Goal: Information Seeking & Learning: Learn about a topic

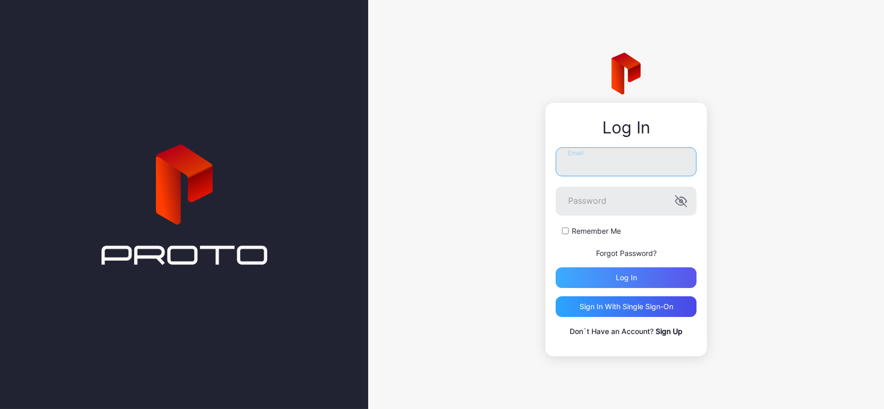
type input "**********"
click at [611, 269] on div "Log in" at bounding box center [625, 278] width 141 height 21
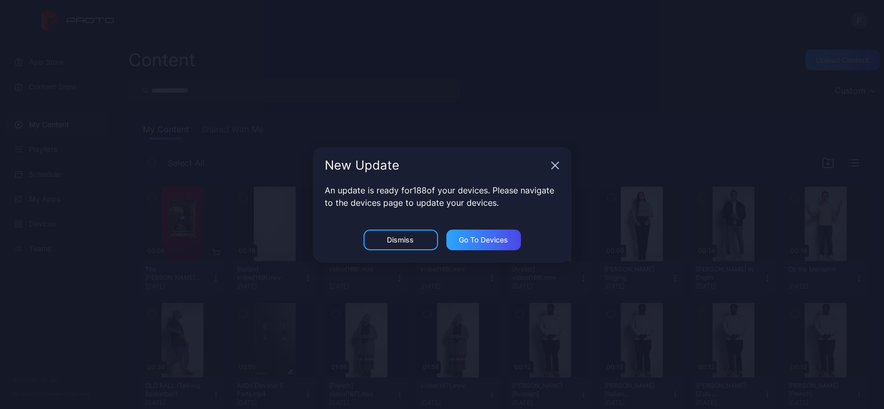
click at [412, 228] on div "An update is ready for 188 of your devices. Please navigate to the devices page…" at bounding box center [442, 207] width 259 height 46
drag, startPoint x: 417, startPoint y: 255, endPoint x: 411, endPoint y: 240, distance: 15.9
click at [411, 240] on div "Dismiss Go to devices" at bounding box center [442, 246] width 259 height 33
click at [411, 240] on div "Dismiss" at bounding box center [400, 240] width 27 height 8
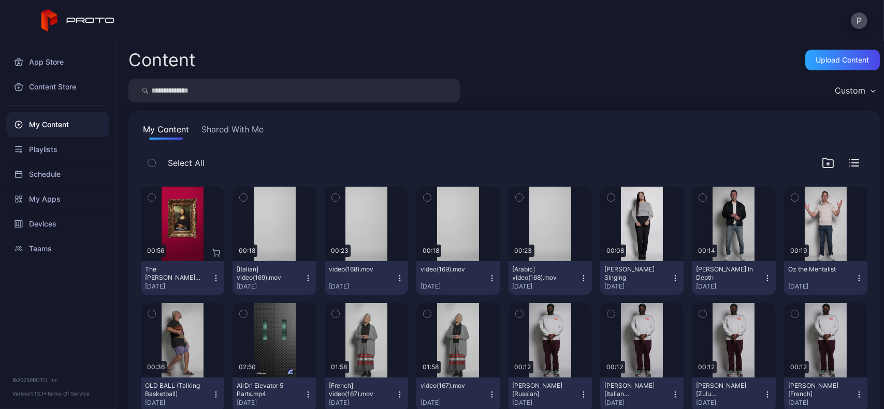
click at [312, 95] on input "search" at bounding box center [293, 91] width 331 height 24
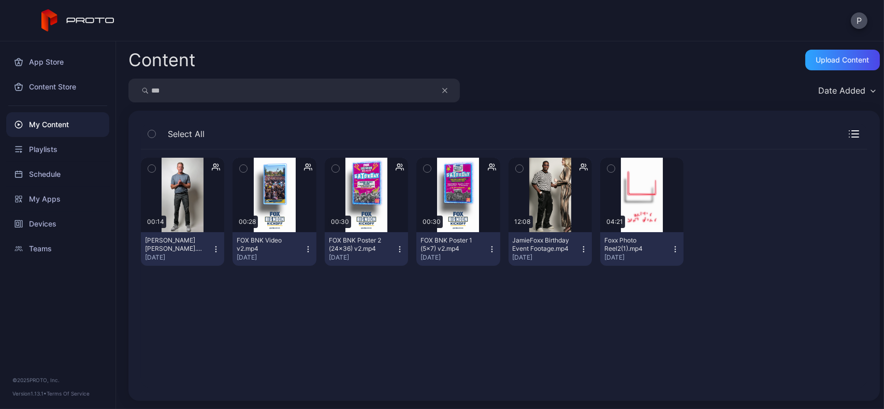
type input "***"
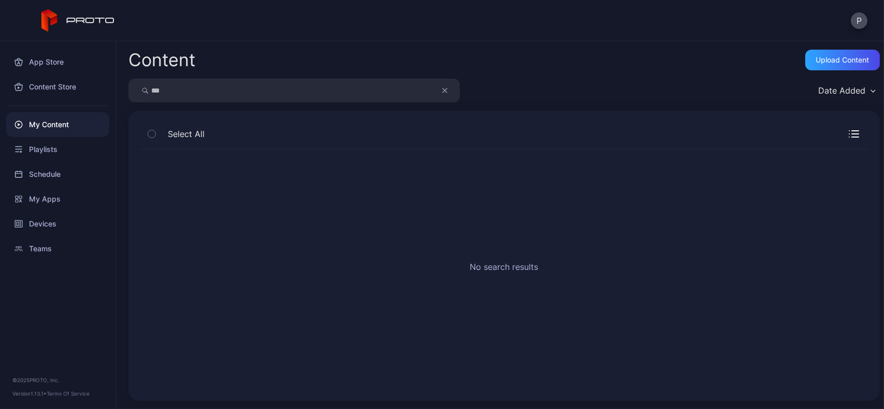
click at [64, 128] on div "My Content" at bounding box center [57, 124] width 103 height 25
click at [441, 89] on button "button" at bounding box center [450, 91] width 20 height 24
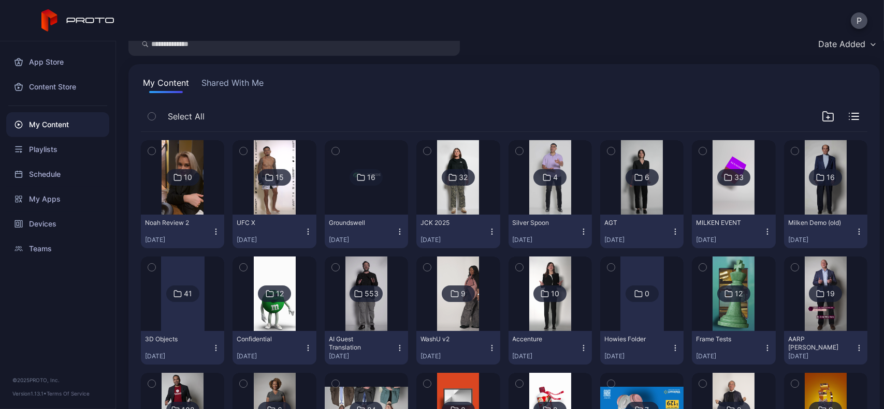
scroll to position [48, 0]
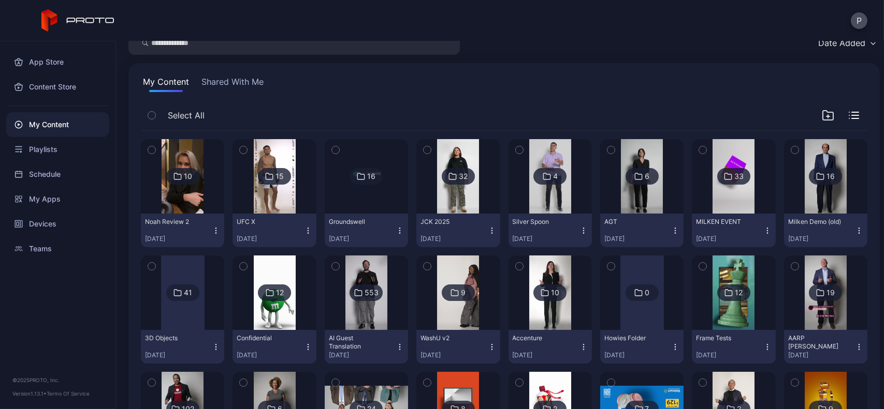
click at [255, 194] on img at bounding box center [275, 176] width 42 height 75
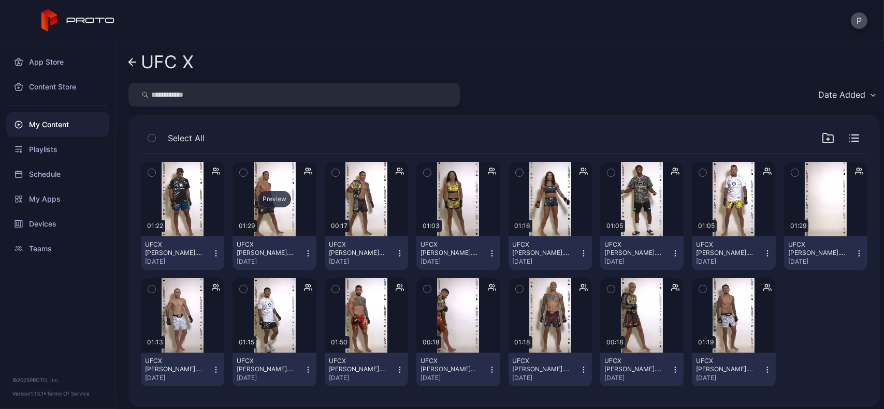
click at [293, 234] on div "Preview" at bounding box center [273, 199] width 83 height 75
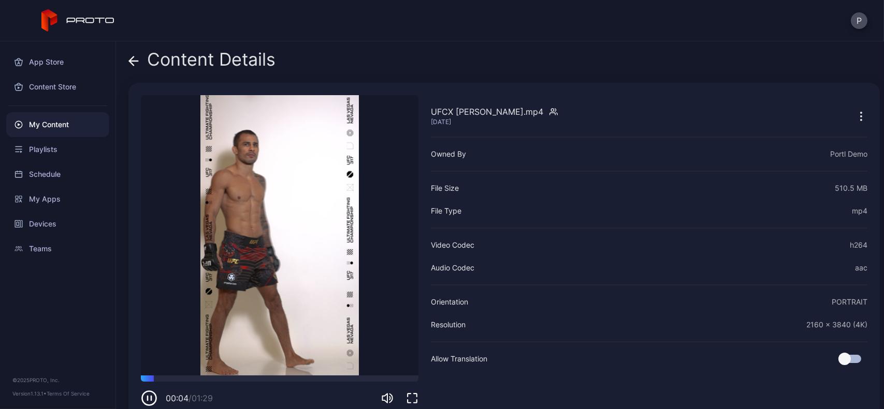
click at [139, 70] on div "Content Details" at bounding box center [201, 62] width 147 height 25
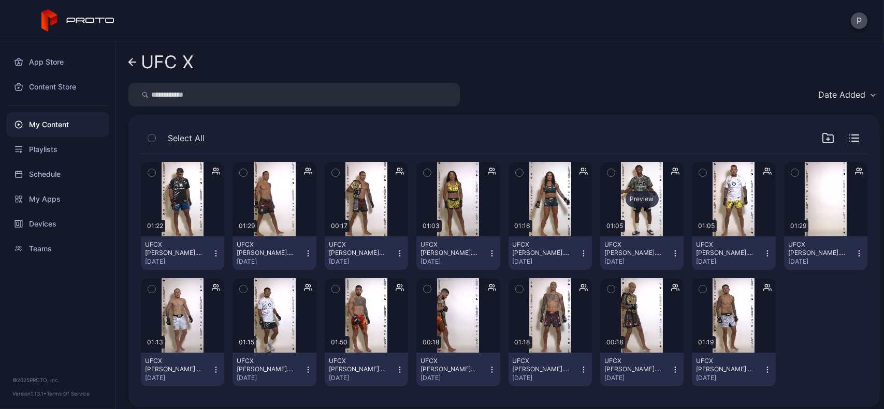
click at [616, 224] on div "Preview" at bounding box center [641, 199] width 83 height 75
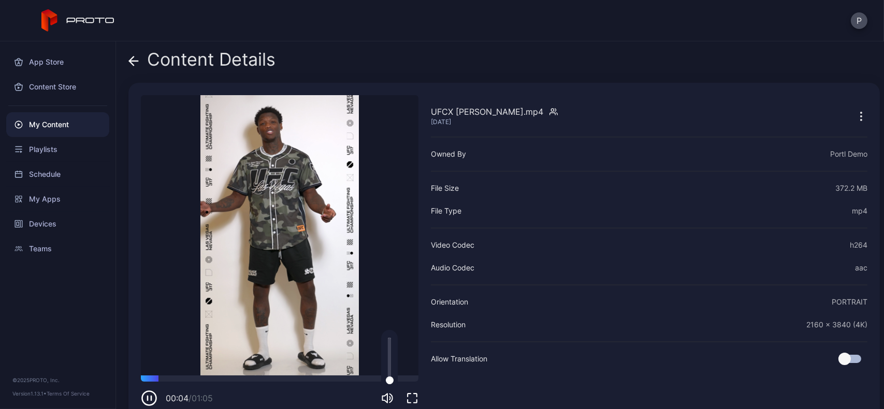
click at [383, 398] on div "00:04 / 01:05" at bounding box center [279, 398] width 277 height 17
click at [385, 398] on icon "button" at bounding box center [387, 398] width 12 height 12
click at [133, 61] on icon at bounding box center [133, 61] width 9 height 0
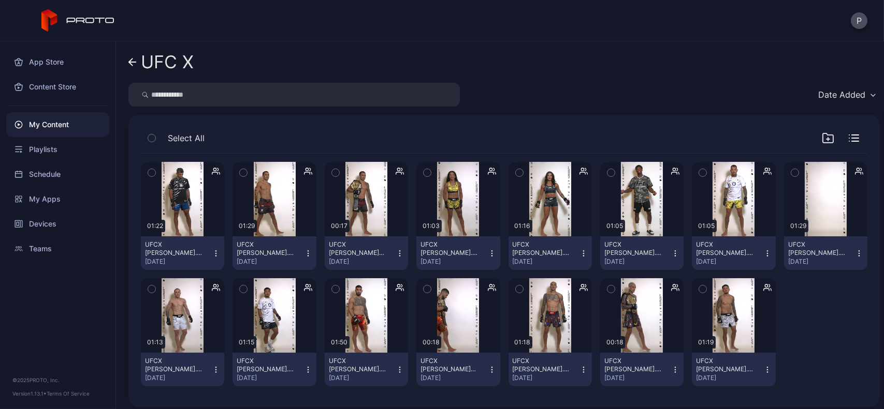
click at [79, 118] on div "My Content" at bounding box center [57, 124] width 103 height 25
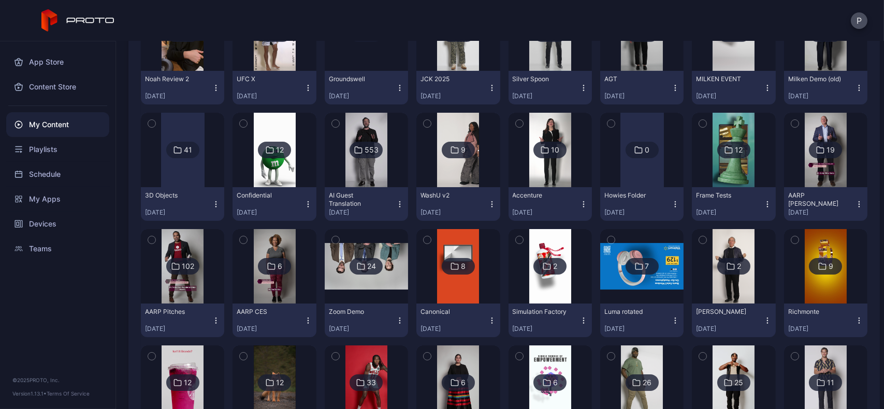
scroll to position [194, 0]
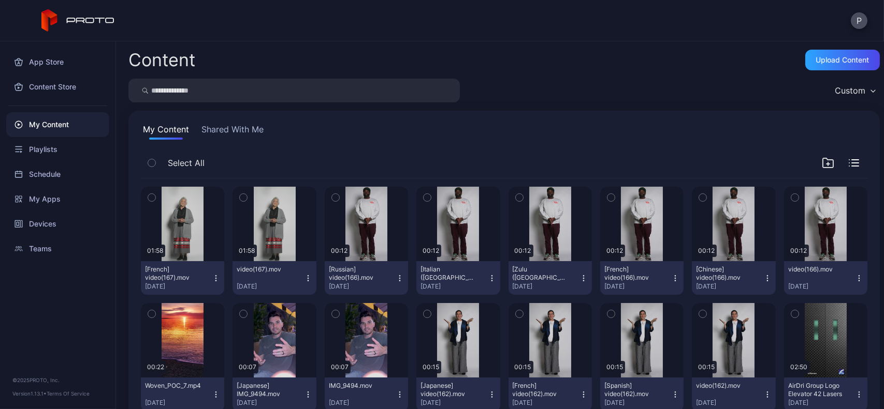
scroll to position [5629, 0]
